Goal: Transaction & Acquisition: Download file/media

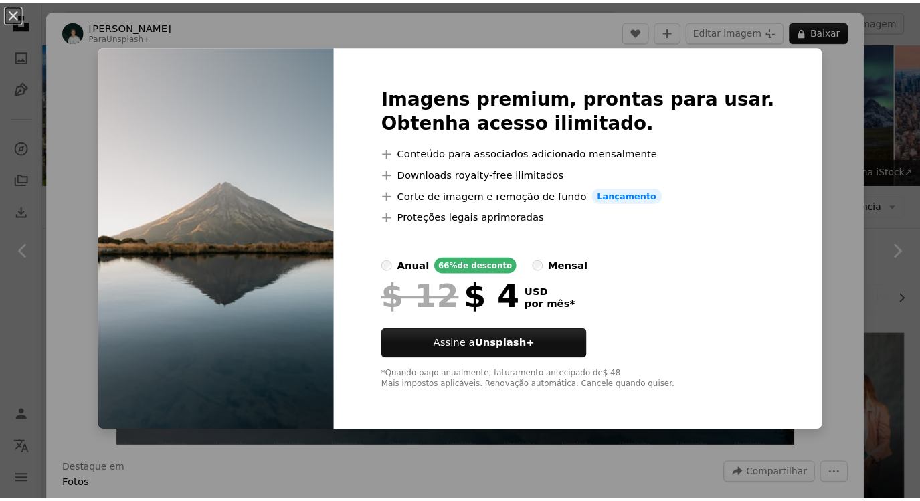
scroll to position [803, 0]
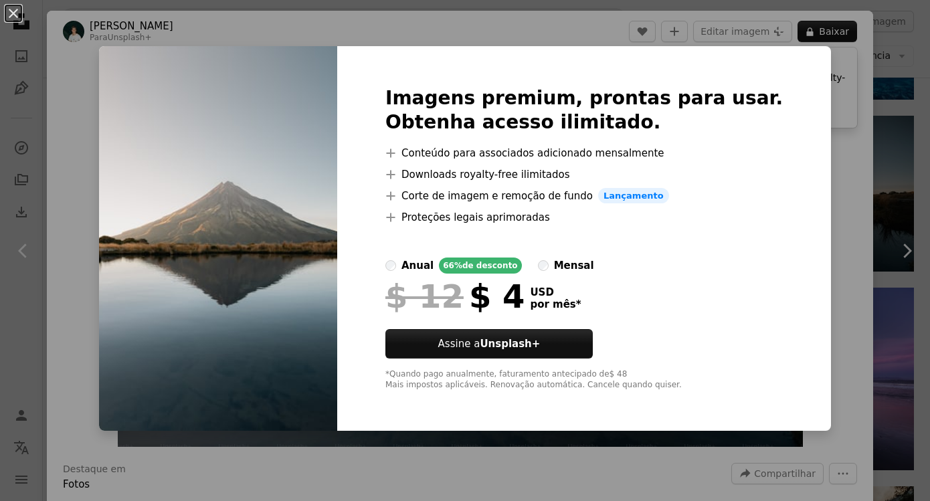
click at [826, 69] on div "An X shape Imagens premium, prontas para usar. Obtenha acesso ilimitado. A plus…" at bounding box center [465, 250] width 930 height 501
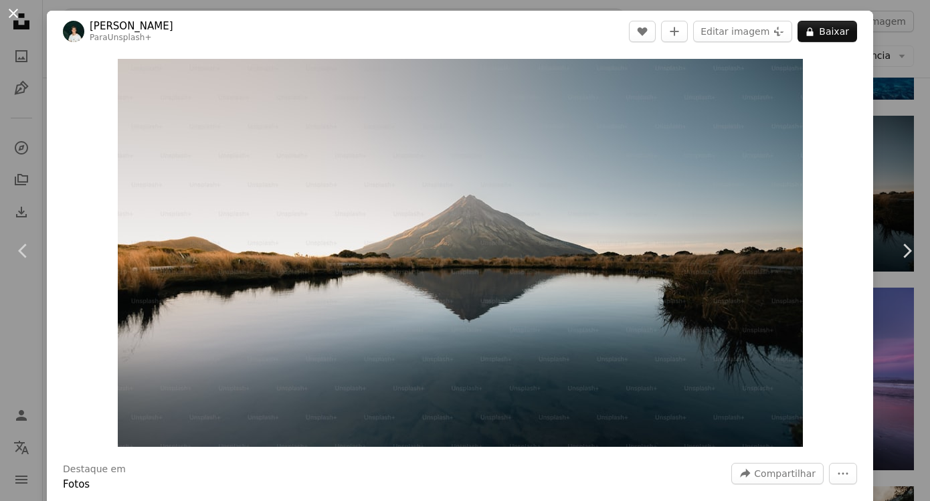
click at [5, 9] on button "An X shape" at bounding box center [13, 13] width 16 height 16
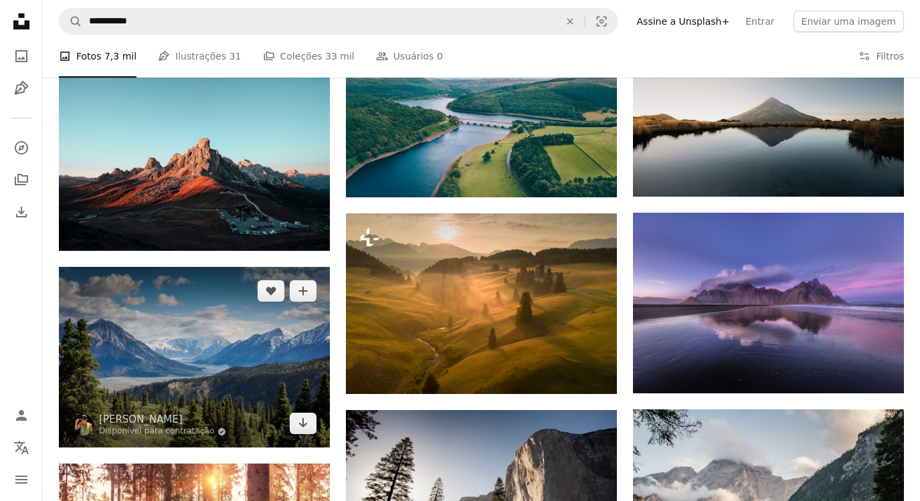
scroll to position [936, 0]
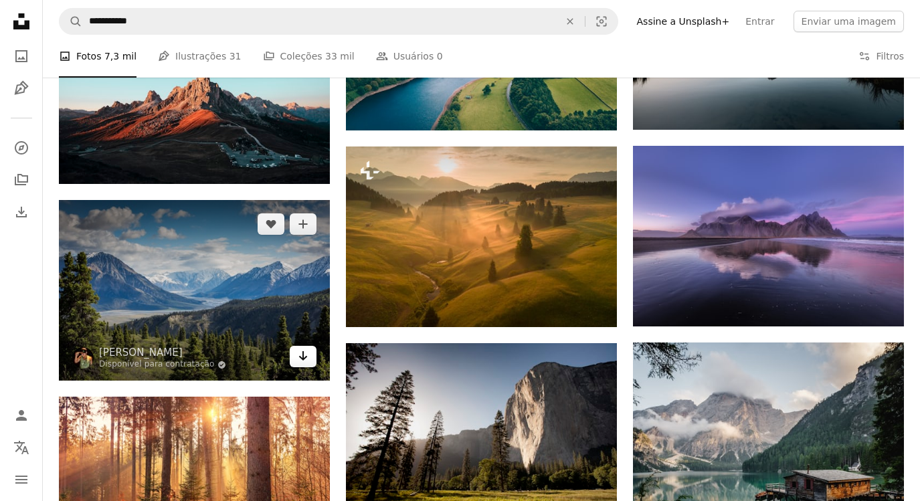
click at [301, 356] on icon "Arrow pointing down" at bounding box center [303, 356] width 11 height 16
